Goal: Task Accomplishment & Management: Manage account settings

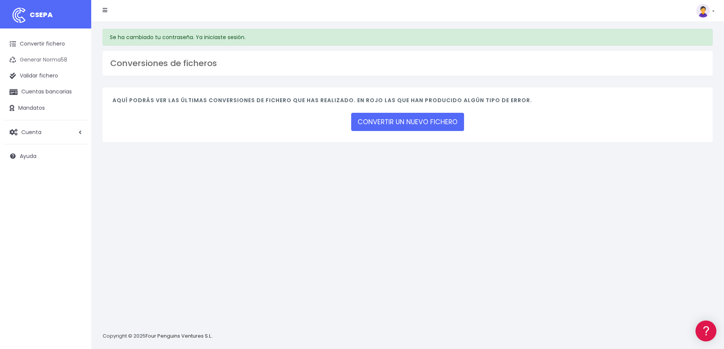
click at [48, 56] on link "Generar Norma58" at bounding box center [46, 60] width 84 height 16
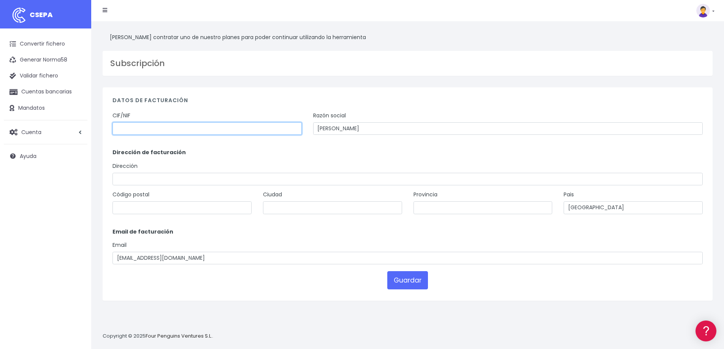
click at [134, 123] on input "text" at bounding box center [207, 128] width 189 height 13
type input "77802266M"
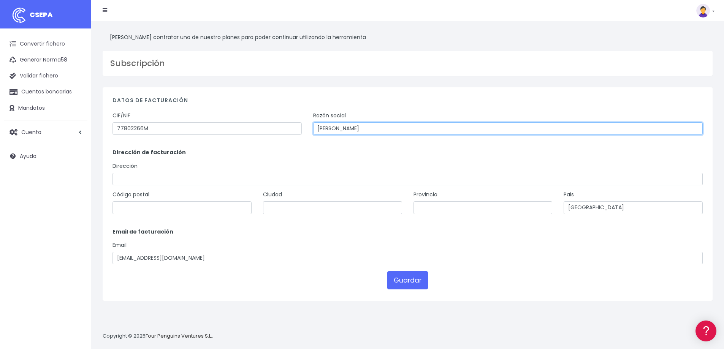
type input "[PERSON_NAME]"
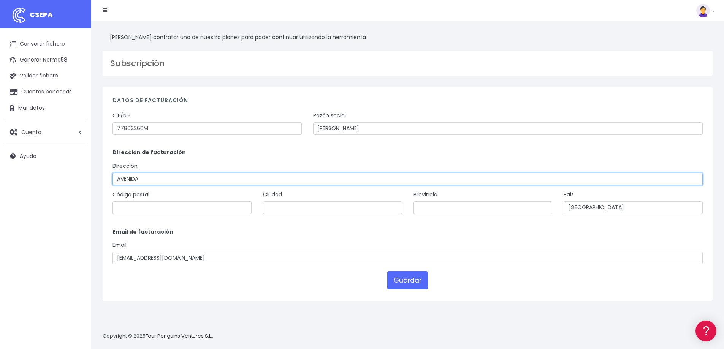
type input "Avenida de las Erillas, 1"
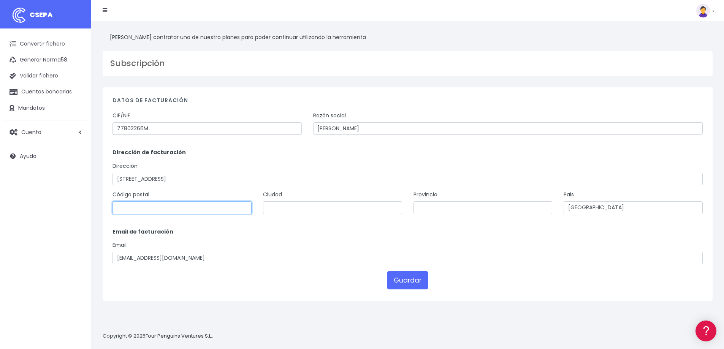
type input "41910"
type input "Camas"
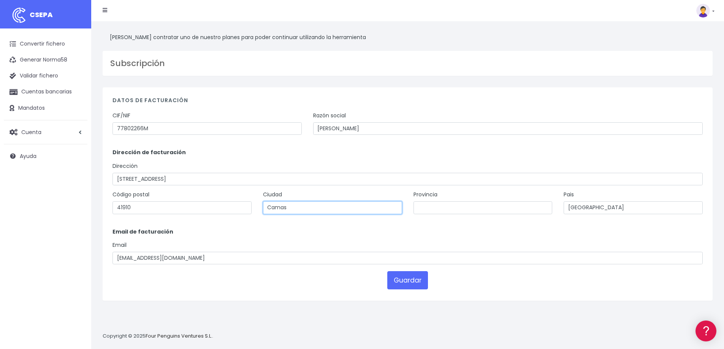
type input "Sevilla"
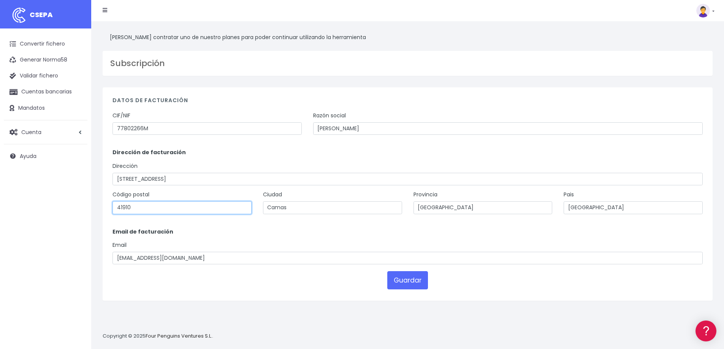
click at [132, 209] on input "41910" at bounding box center [182, 207] width 139 height 13
type input "41900"
click at [343, 228] on p "Email de facturación" at bounding box center [408, 232] width 590 height 8
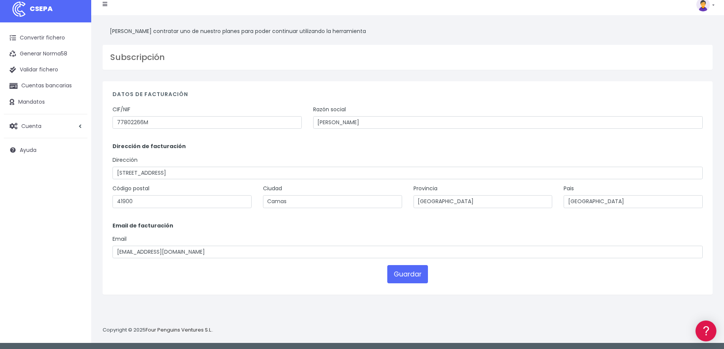
scroll to position [7, 0]
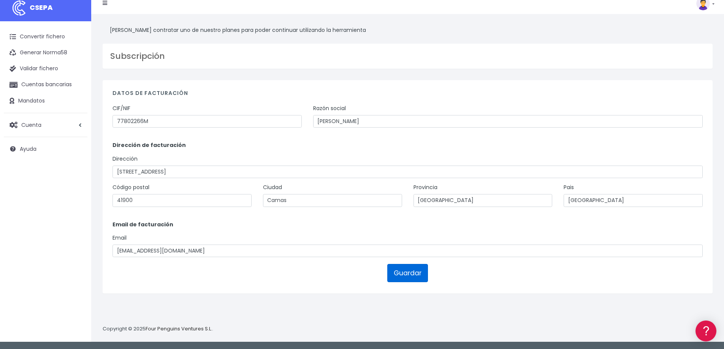
click at [412, 277] on button "Guardar" at bounding box center [407, 273] width 41 height 18
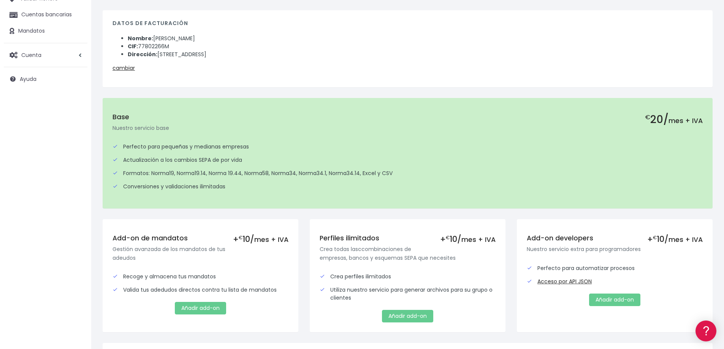
scroll to position [38, 0]
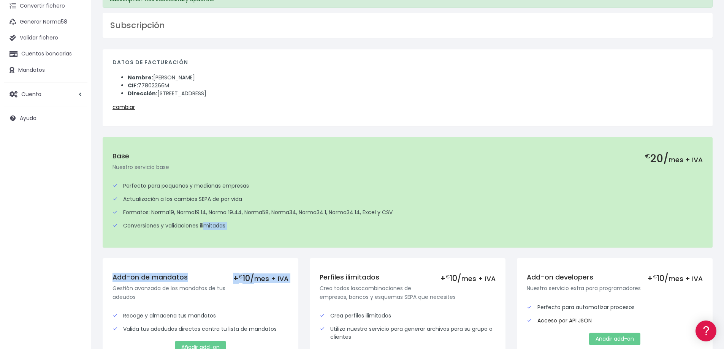
click at [201, 260] on div "Datos de facturación Nombre: CARLOTA PEREZ GARCIA CIF: 77802266M Dirección: Ave…" at bounding box center [407, 241] width 621 height 384
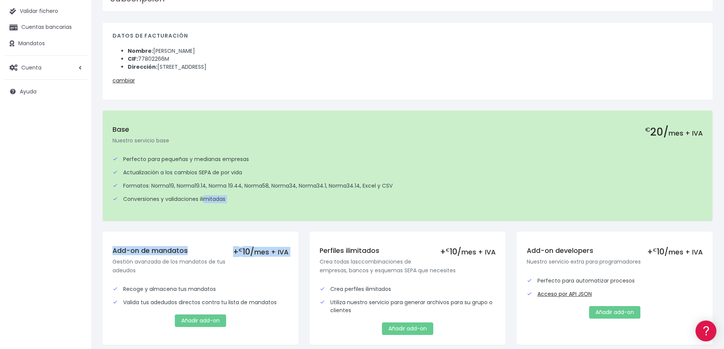
scroll to position [114, 0]
